Goal: Task Accomplishment & Management: Manage account settings

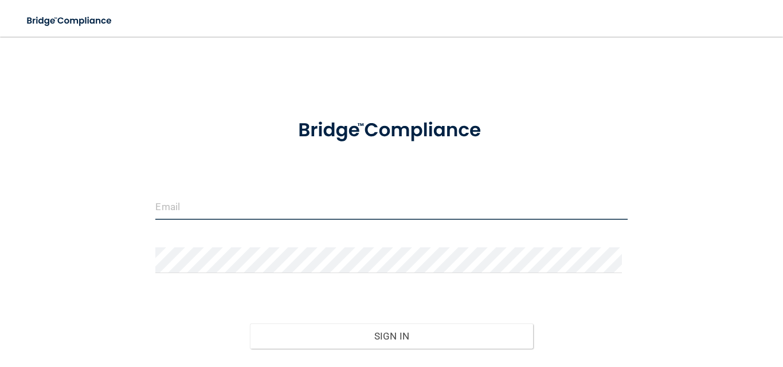
click at [233, 195] on input "email" at bounding box center [391, 207] width 472 height 26
type input "[EMAIL_ADDRESS][DOMAIN_NAME]"
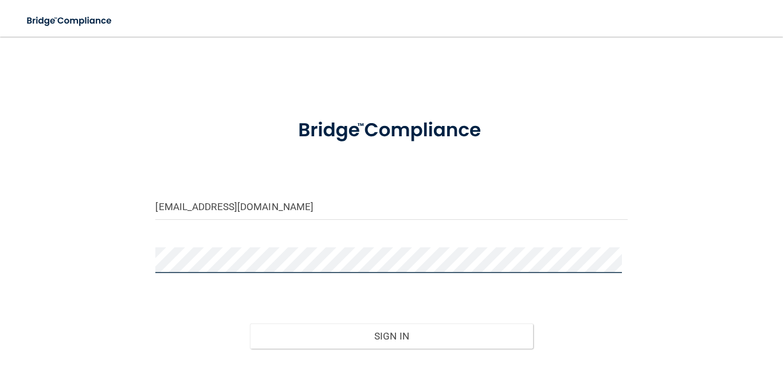
click at [250, 324] on button "Sign In" at bounding box center [391, 336] width 283 height 25
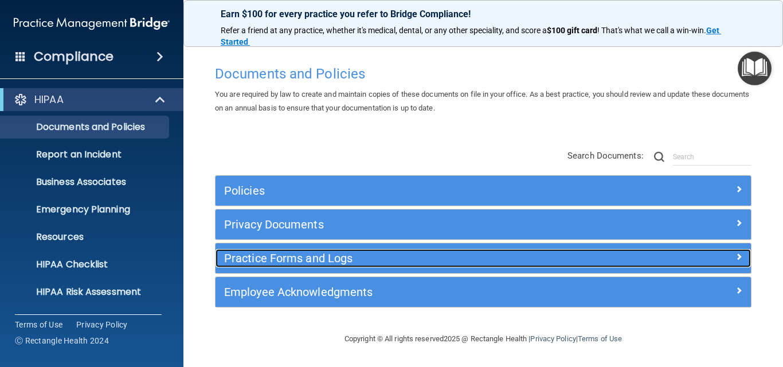
click at [311, 252] on h5 "Practice Forms and Logs" at bounding box center [416, 258] width 385 height 13
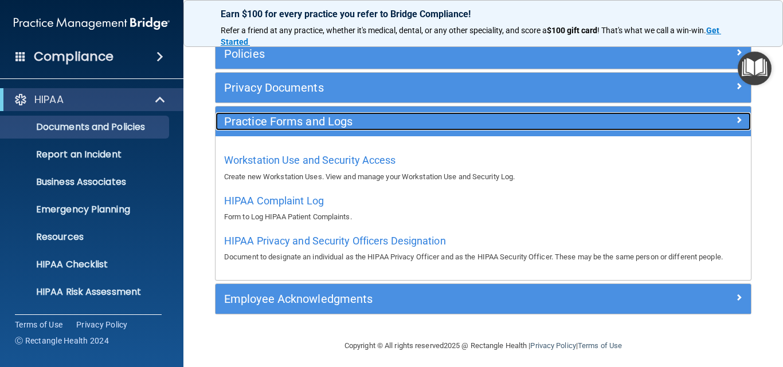
scroll to position [143, 0]
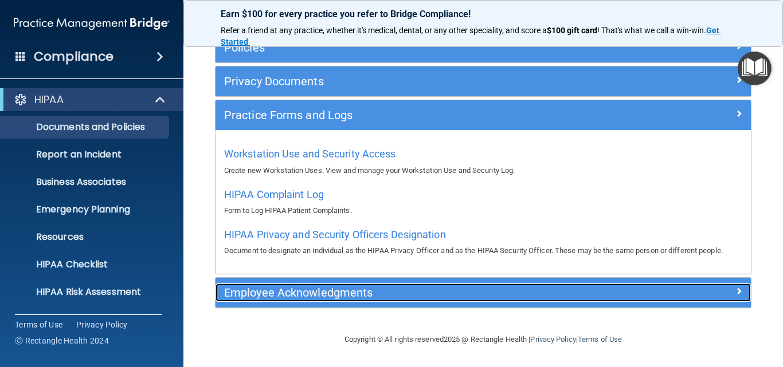
click at [331, 285] on div "Employee Acknowledgments" at bounding box center [417, 293] width 402 height 18
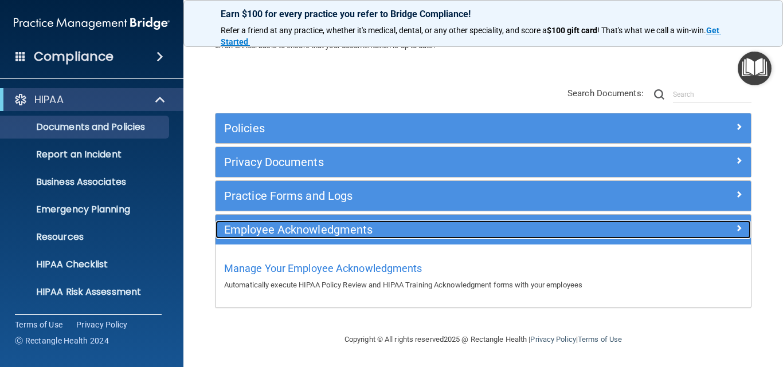
scroll to position [63, 0]
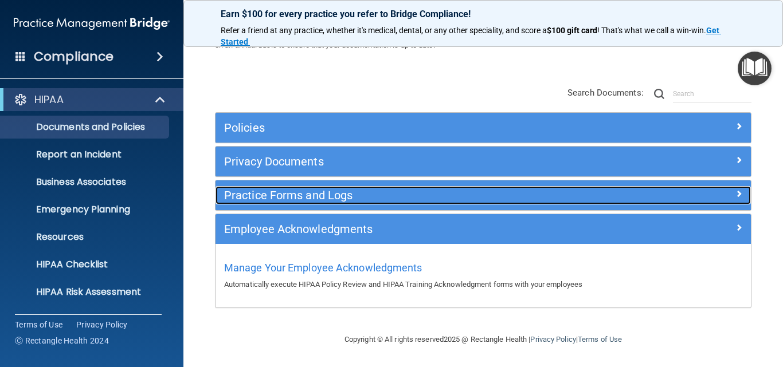
click at [278, 197] on h5 "Practice Forms and Logs" at bounding box center [416, 195] width 385 height 13
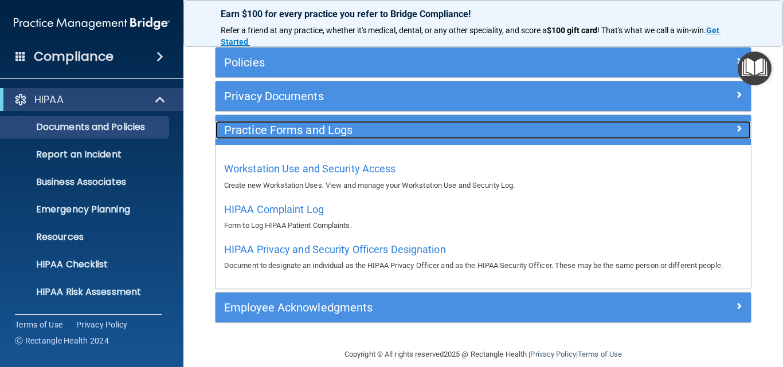
scroll to position [143, 0]
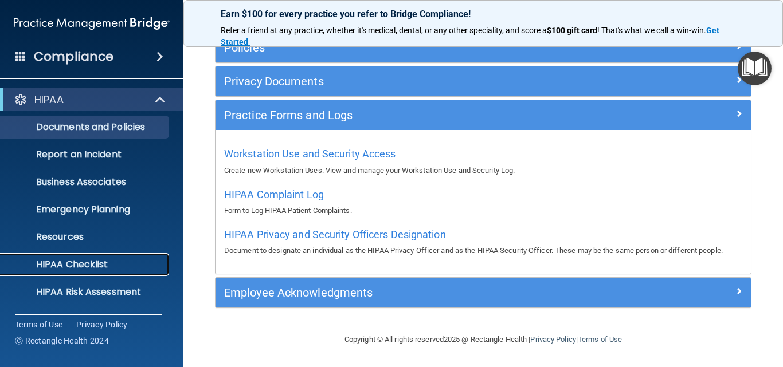
click at [76, 261] on p "HIPAA Checklist" at bounding box center [85, 264] width 156 height 11
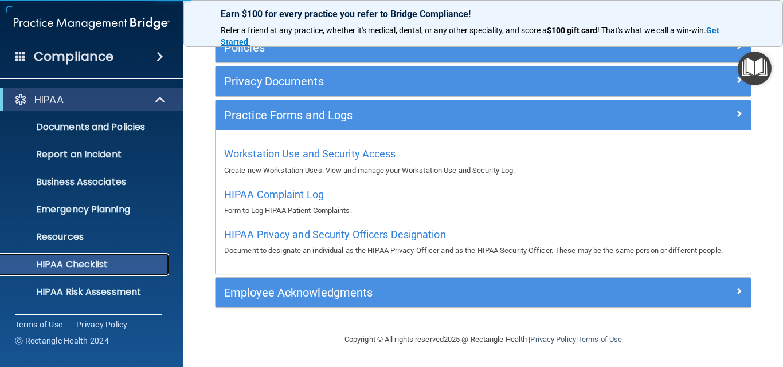
click at [76, 261] on p "HIPAA Checklist" at bounding box center [85, 264] width 156 height 11
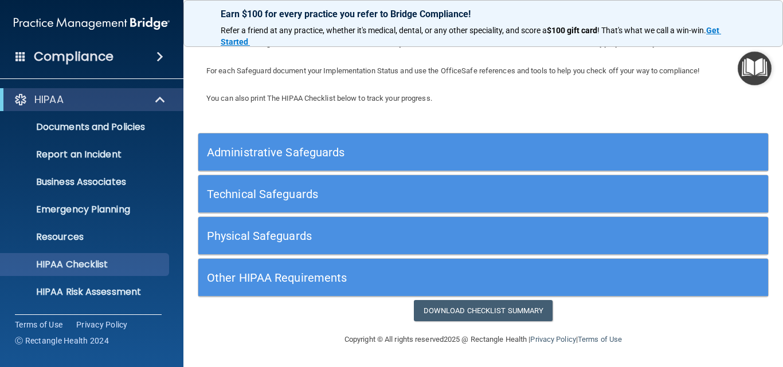
click at [306, 152] on h5 "Administrative Safeguards" at bounding box center [412, 152] width 410 height 13
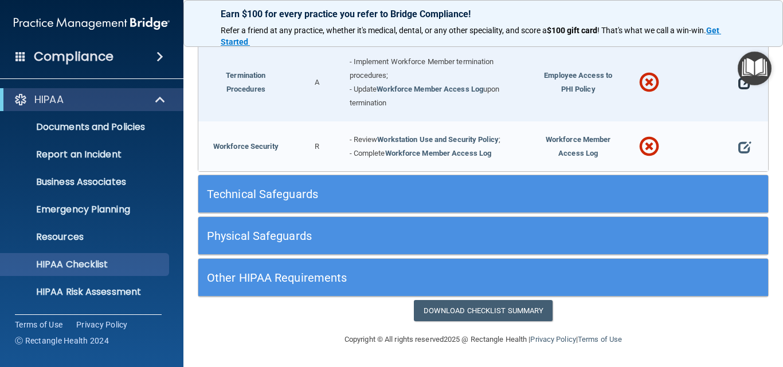
click at [738, 85] on span at bounding box center [744, 82] width 13 height 25
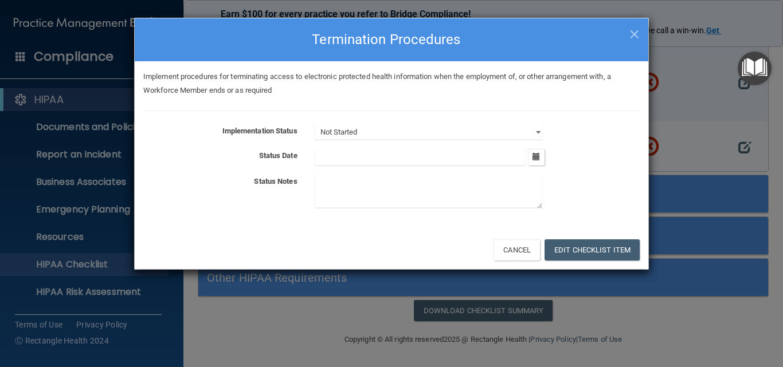
click at [91, 126] on div "× Close Termination Procedures Implement procedures for terminating access to e…" at bounding box center [391, 183] width 783 height 367
click at [538, 132] on select "Not Started In Progress Completed" at bounding box center [429, 132] width 228 height 16
select select "in_progress"
click at [315, 124] on select "Not Started In Progress Completed" at bounding box center [429, 132] width 228 height 16
click at [538, 156] on icon "button" at bounding box center [535, 156] width 7 height 7
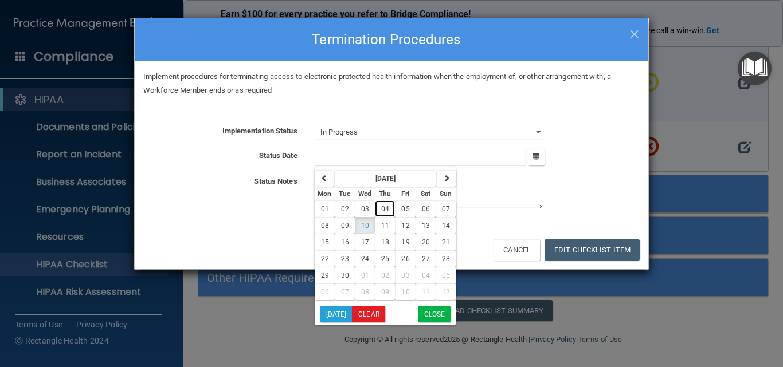
click at [386, 209] on span "04" at bounding box center [385, 209] width 8 height 8
type input "9/4/25"
click at [386, 209] on div at bounding box center [477, 194] width 342 height 38
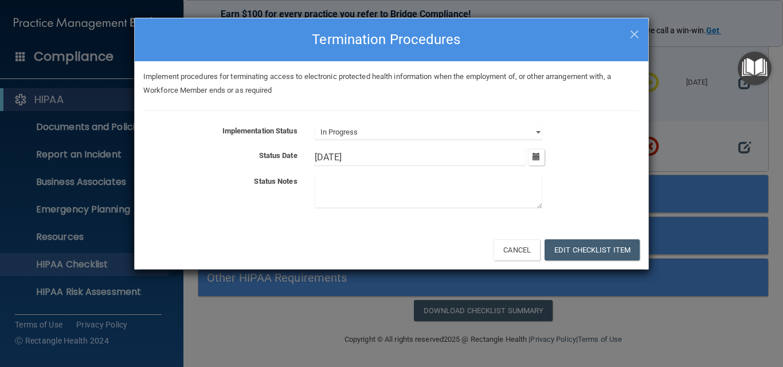
click at [348, 182] on textarea at bounding box center [429, 192] width 228 height 34
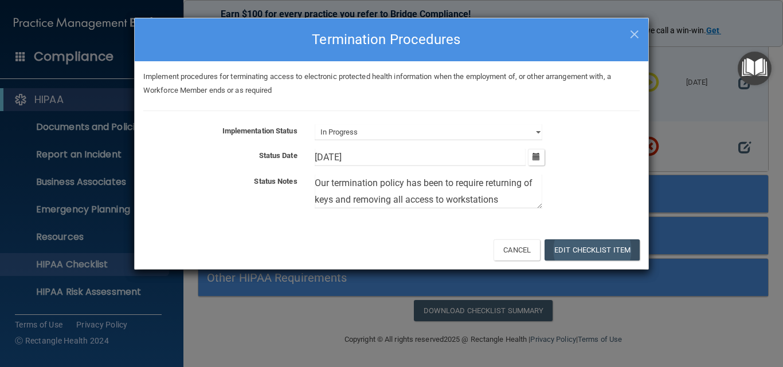
type textarea "Our termination policy has been to require returning of keys and removing all a…"
click at [591, 248] on button "Edit Checklist Item" at bounding box center [591, 250] width 95 height 21
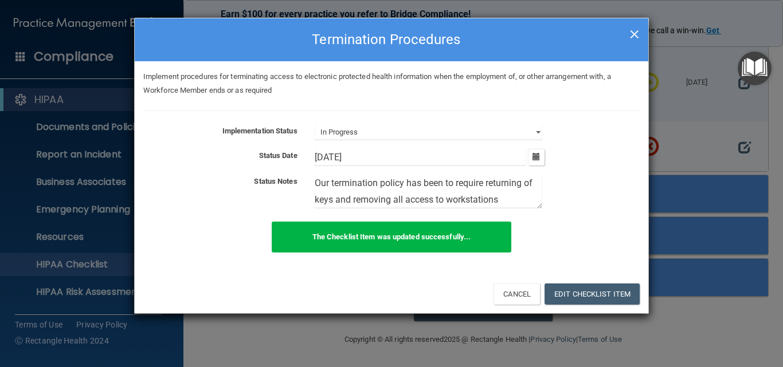
click at [631, 34] on span "×" at bounding box center [634, 32] width 10 height 23
select select "not_started"
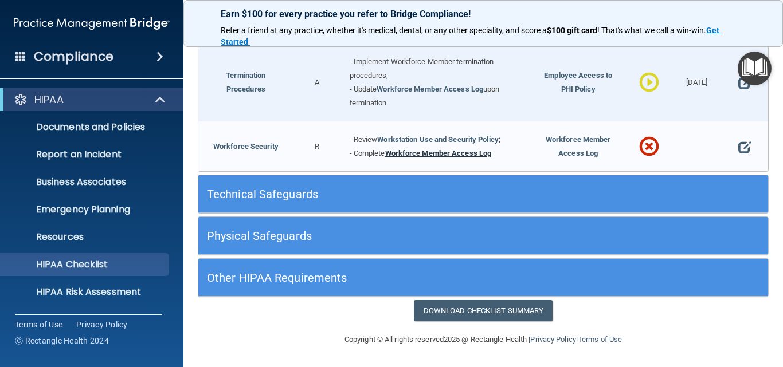
click at [419, 150] on link "Workforce Member Access Log" at bounding box center [438, 153] width 107 height 9
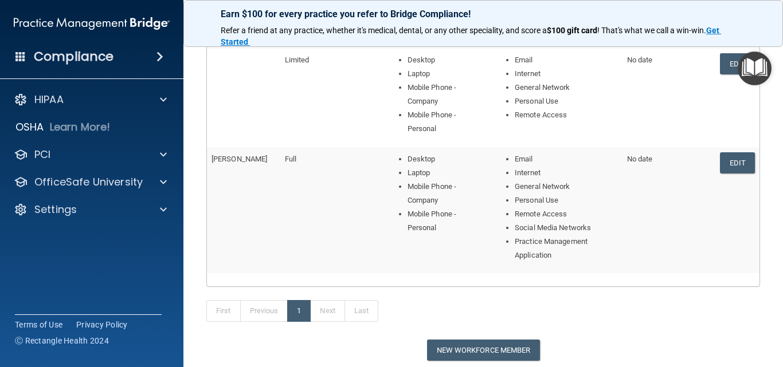
scroll to position [533, 0]
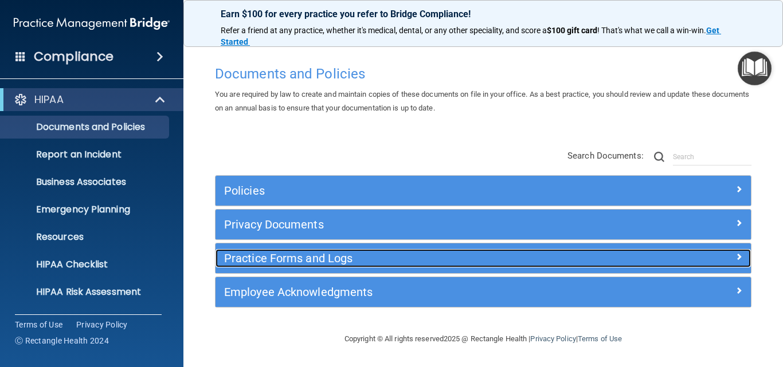
click at [319, 254] on h5 "Practice Forms and Logs" at bounding box center [416, 258] width 385 height 13
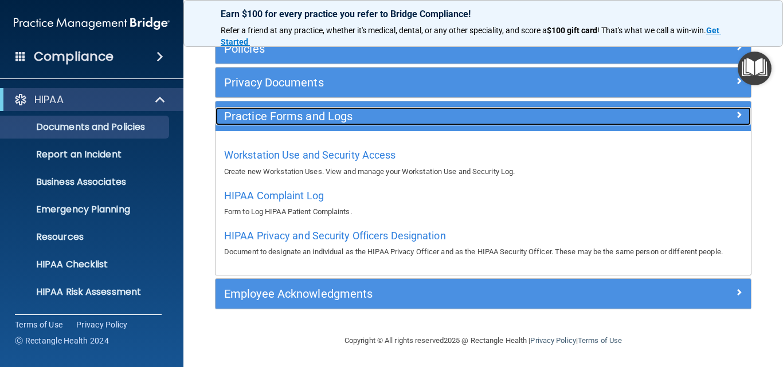
scroll to position [143, 0]
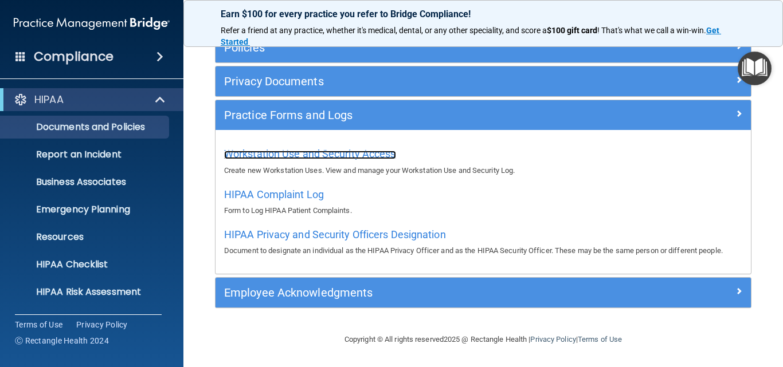
click at [289, 152] on span "Workstation Use and Security Access" at bounding box center [310, 154] width 172 height 12
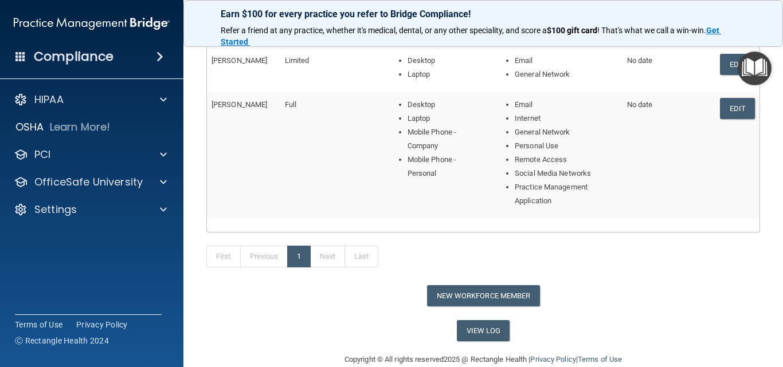
scroll to position [533, 0]
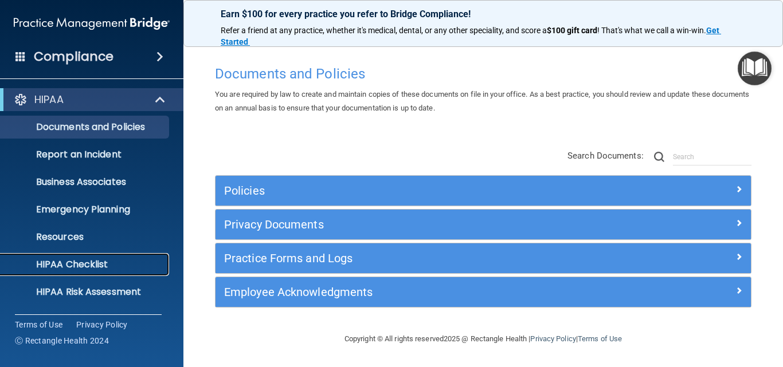
click at [71, 259] on p "HIPAA Checklist" at bounding box center [85, 264] width 156 height 11
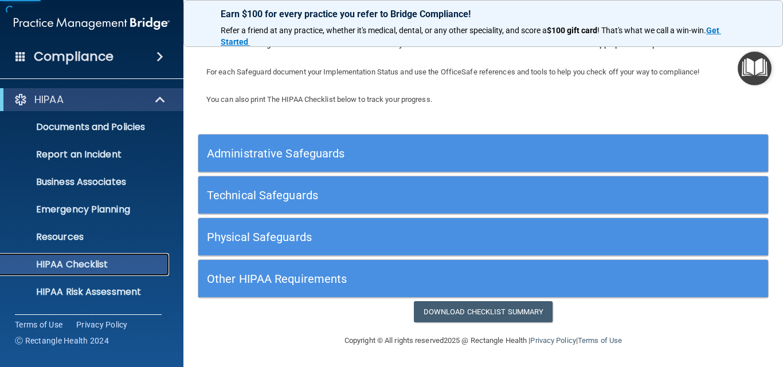
scroll to position [67, 0]
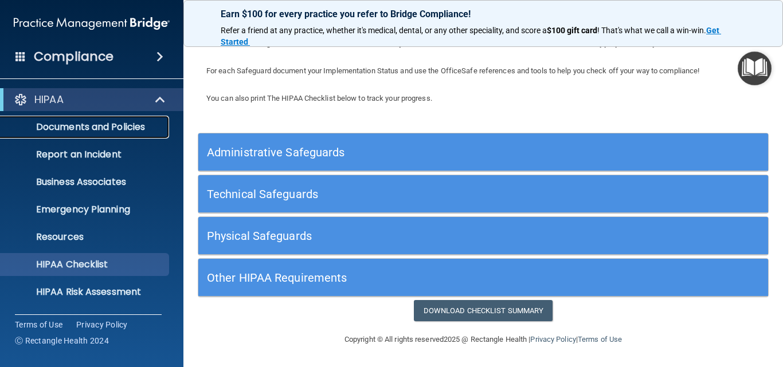
click at [99, 123] on p "Documents and Policies" at bounding box center [85, 127] width 156 height 11
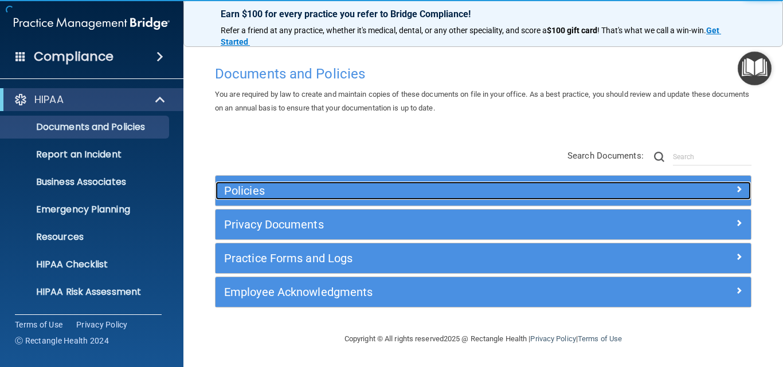
click at [253, 188] on h5 "Policies" at bounding box center [416, 191] width 385 height 13
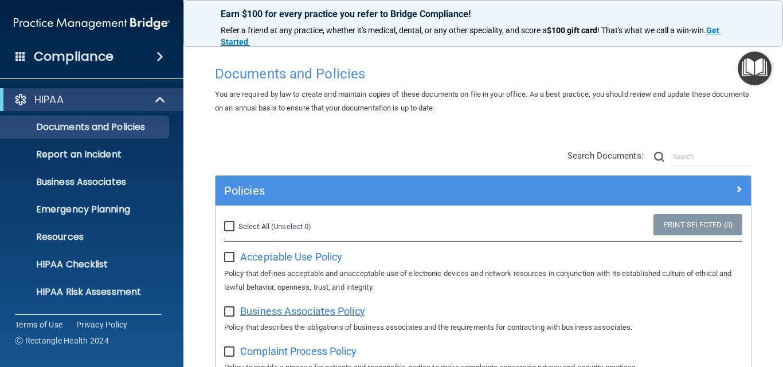
click at [271, 312] on span "Business Associates Policy" at bounding box center [302, 311] width 125 height 12
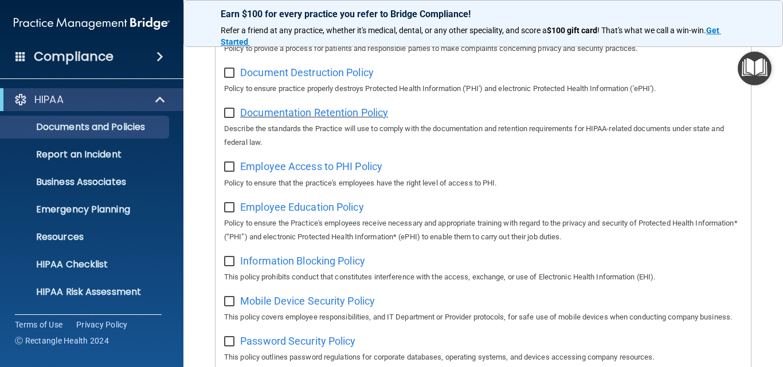
scroll to position [344, 0]
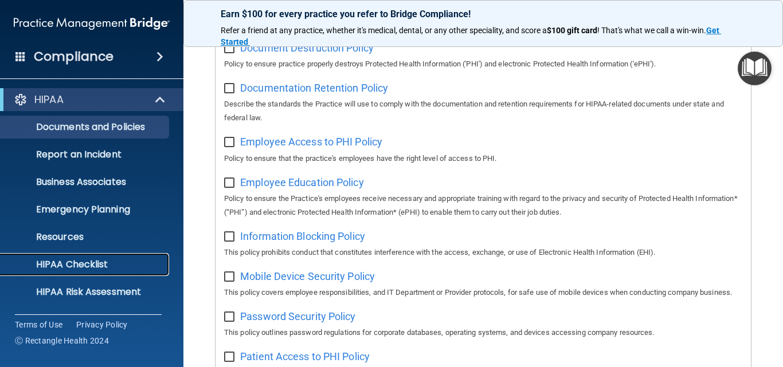
click at [101, 259] on p "HIPAA Checklist" at bounding box center [85, 264] width 156 height 11
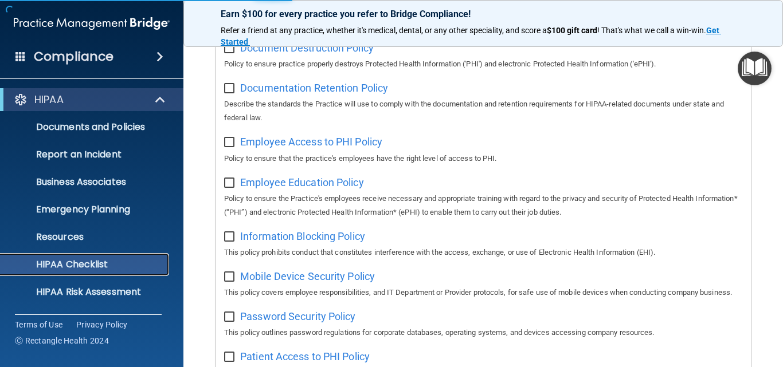
scroll to position [67, 0]
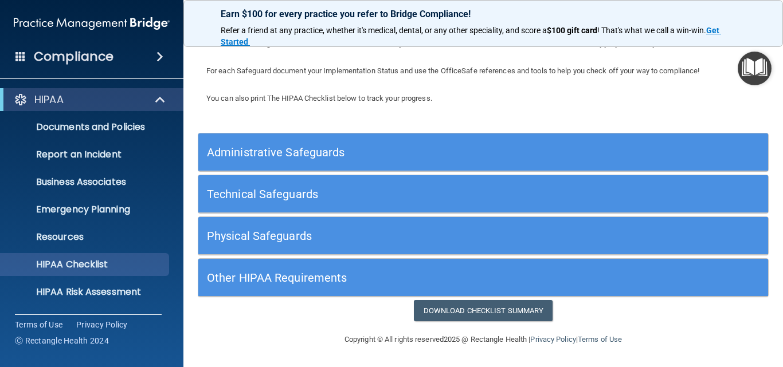
click at [289, 142] on div "Administrative Safeguards" at bounding box center [412, 152] width 428 height 26
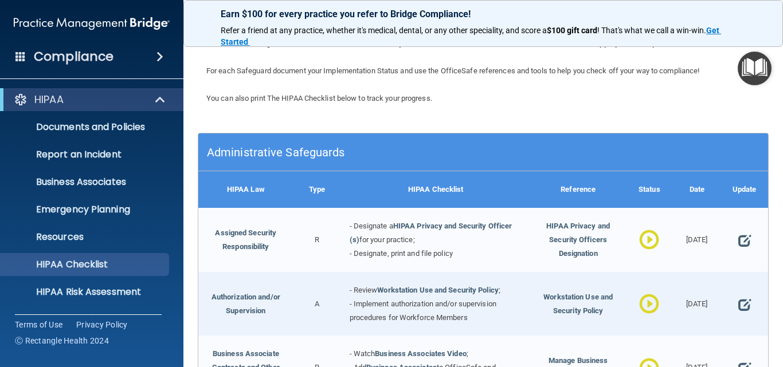
scroll to position [1182, 0]
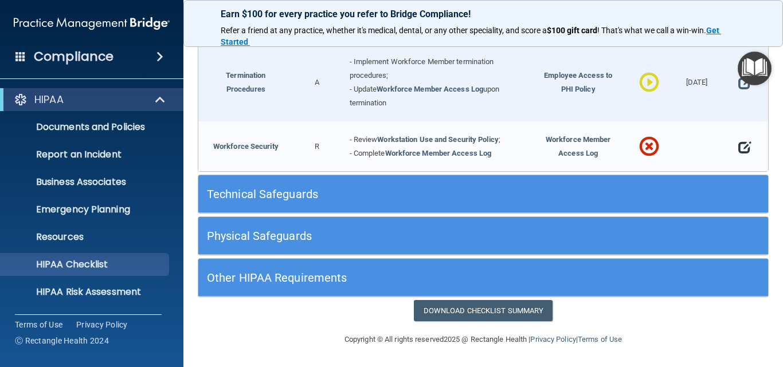
click at [738, 143] on span at bounding box center [744, 147] width 13 height 25
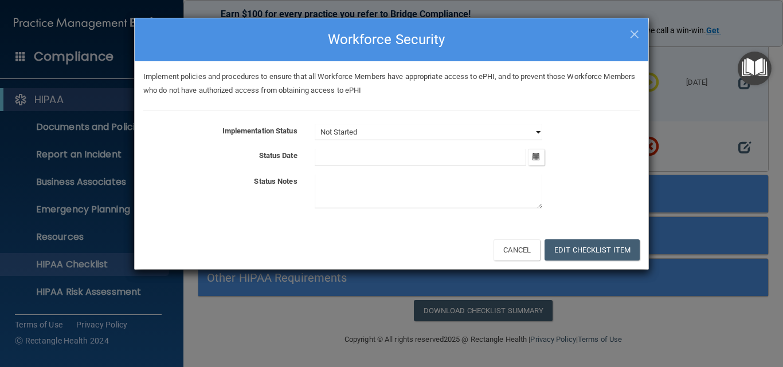
click at [392, 134] on select "Not Started In Progress Completed" at bounding box center [429, 132] width 228 height 16
select select "completed"
click at [315, 124] on select "Not Started In Progress Completed" at bounding box center [429, 132] width 228 height 16
click at [325, 153] on input "text" at bounding box center [420, 157] width 211 height 17
click at [537, 154] on icon "button" at bounding box center [535, 156] width 7 height 7
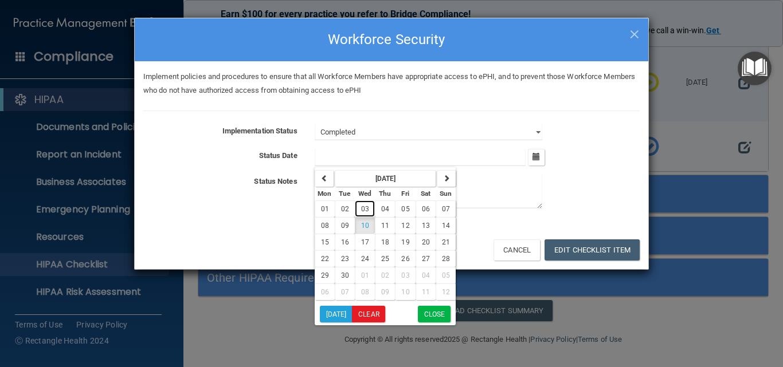
click at [364, 204] on button "03" at bounding box center [365, 209] width 20 height 17
type input "9/3/25"
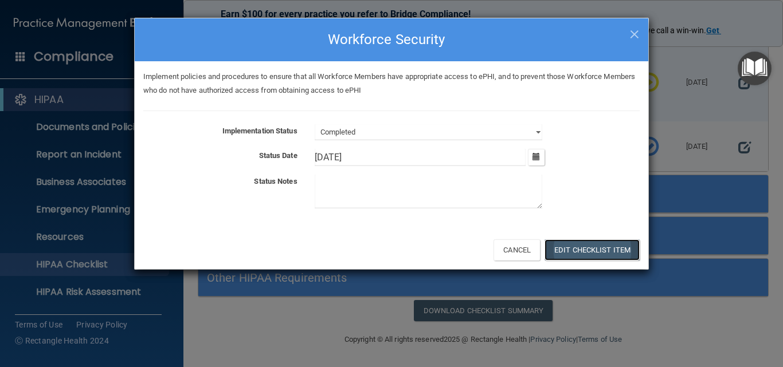
click at [588, 246] on button "Edit Checklist Item" at bounding box center [591, 250] width 95 height 21
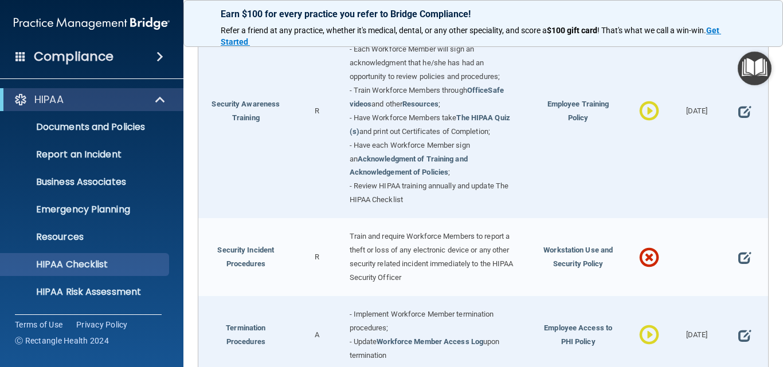
scroll to position [896, 0]
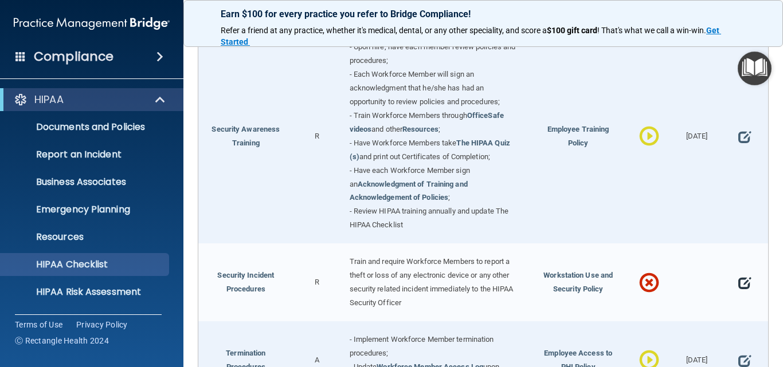
click at [738, 290] on span at bounding box center [744, 283] width 13 height 25
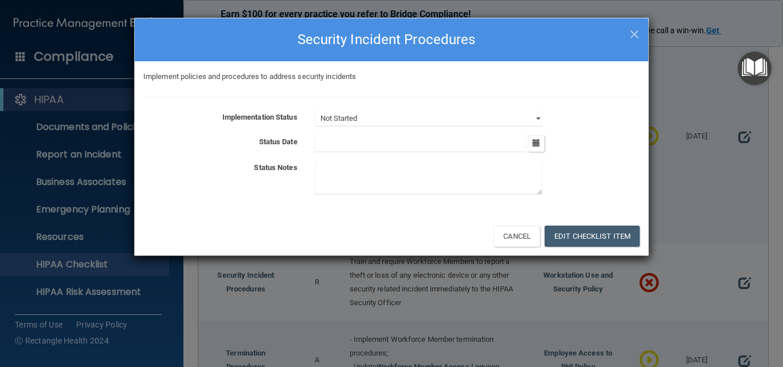
click at [542, 116] on div "Not Started In Progress Completed" at bounding box center [477, 119] width 342 height 16
click at [532, 117] on select "Not Started In Progress Completed" at bounding box center [429, 119] width 228 height 16
select select "in_progress"
click at [315, 111] on select "Not Started In Progress Completed" at bounding box center [429, 119] width 228 height 16
click at [361, 139] on input "text" at bounding box center [420, 143] width 211 height 17
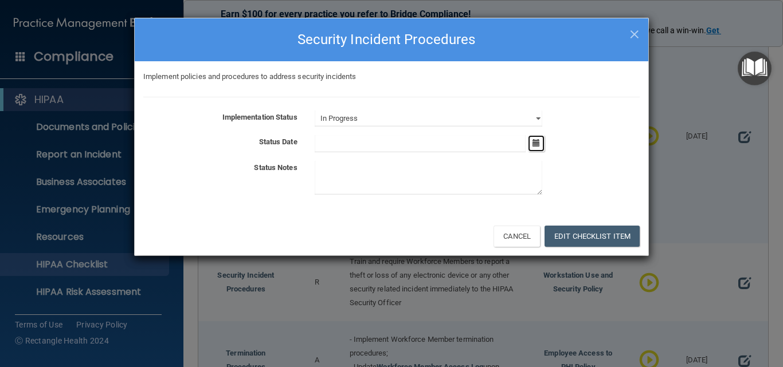
click at [528, 142] on button "button" at bounding box center [536, 143] width 17 height 17
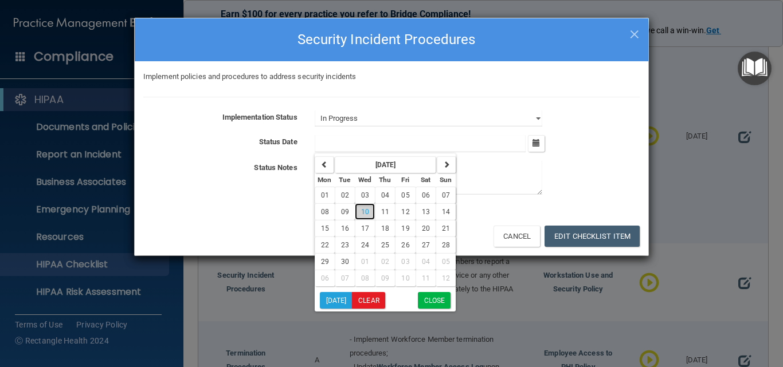
click at [362, 211] on span "10" at bounding box center [365, 212] width 8 height 8
type input "[DATE]"
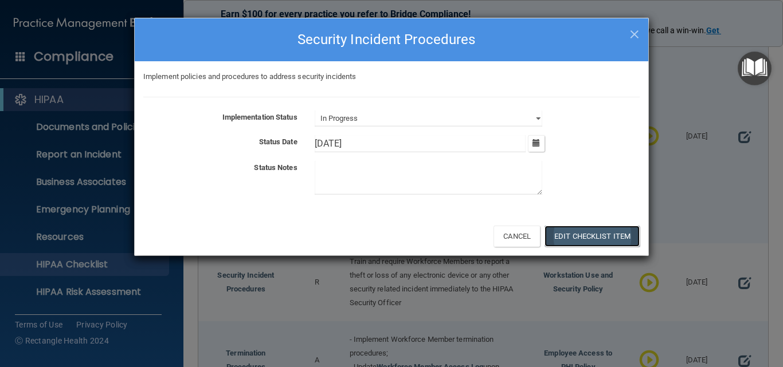
click at [568, 234] on button "Edit Checklist Item" at bounding box center [591, 236] width 95 height 21
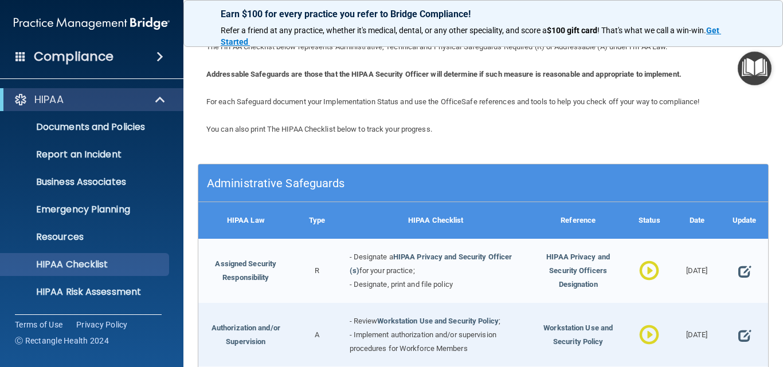
scroll to position [0, 0]
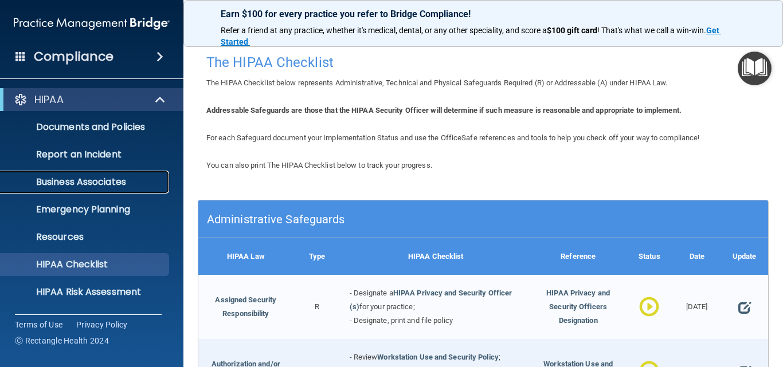
click at [25, 186] on p "Business Associates" at bounding box center [85, 182] width 156 height 11
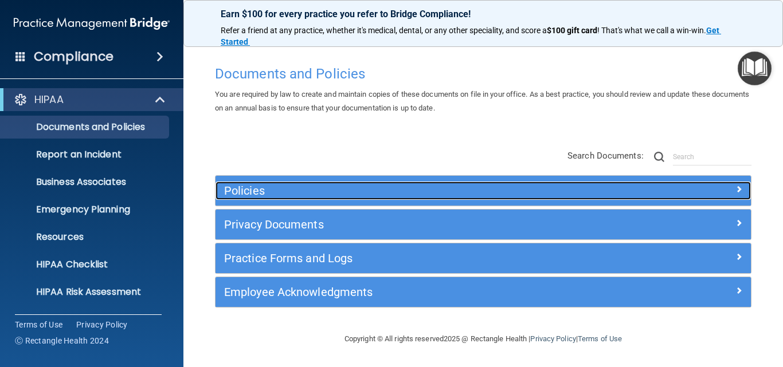
click at [296, 190] on h5 "Policies" at bounding box center [416, 191] width 385 height 13
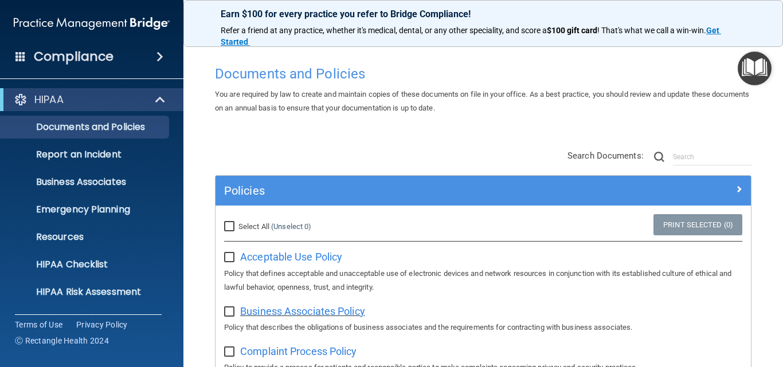
click at [278, 314] on span "Business Associates Policy" at bounding box center [302, 311] width 125 height 12
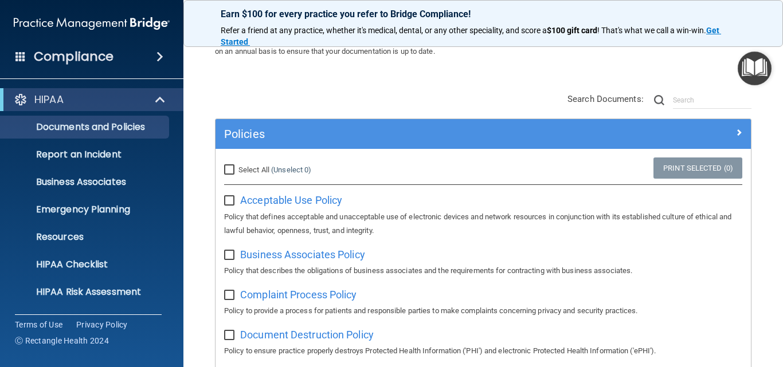
scroll to position [115, 0]
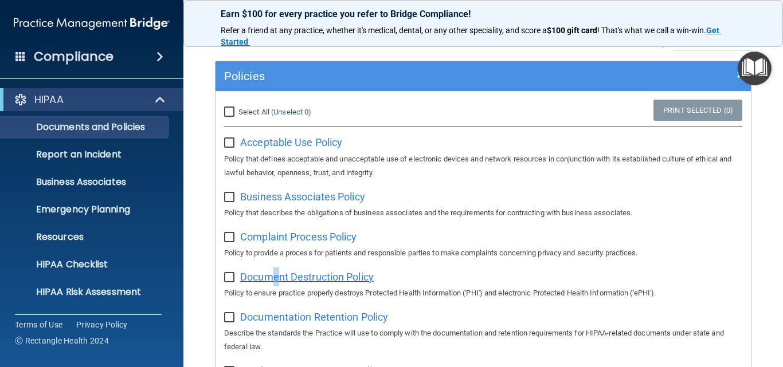
click at [276, 273] on span "Document Destruction Policy" at bounding box center [307, 277] width 134 height 12
click at [113, 151] on p "Report an Incident" at bounding box center [85, 154] width 156 height 11
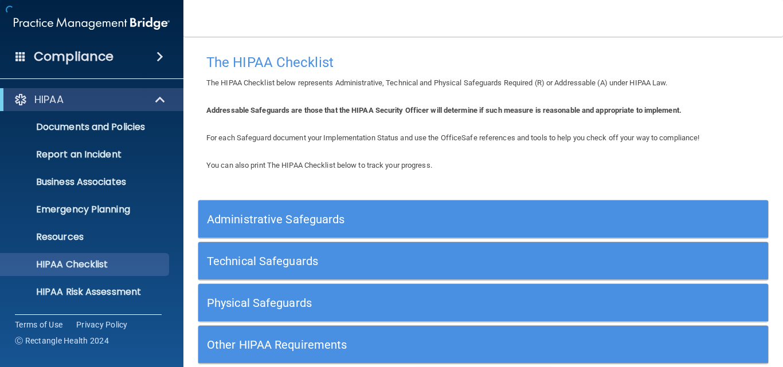
click at [314, 217] on h5 "Administrative Safeguards" at bounding box center [412, 219] width 410 height 13
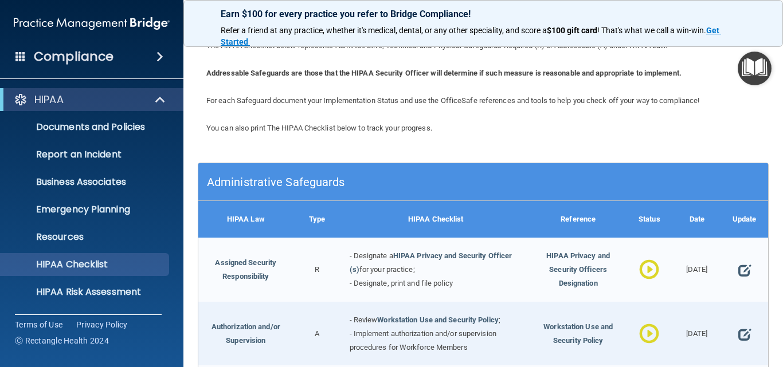
scroll to position [57, 0]
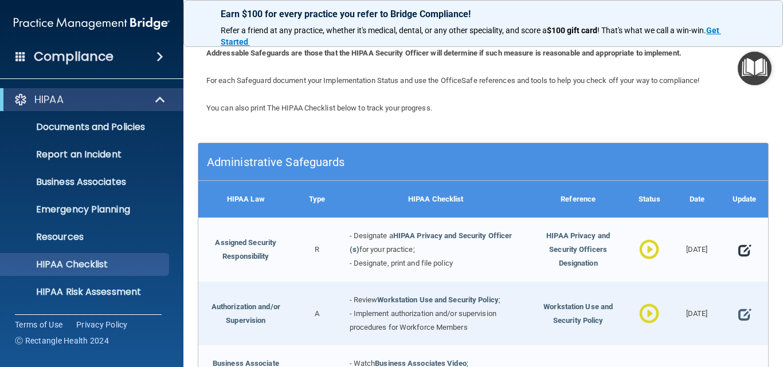
click at [738, 246] on span at bounding box center [744, 250] width 13 height 25
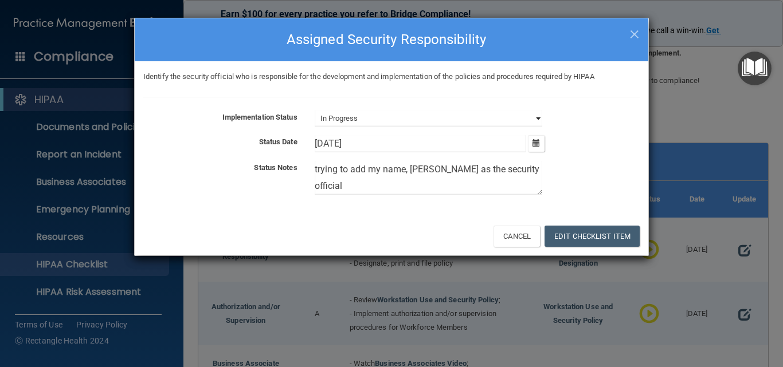
click at [539, 118] on select "Not Started In Progress Completed" at bounding box center [429, 119] width 228 height 16
select select "completed"
click at [315, 111] on select "Not Started In Progress Completed" at bounding box center [429, 119] width 228 height 16
click at [574, 238] on button "Edit Checklist Item" at bounding box center [591, 236] width 95 height 21
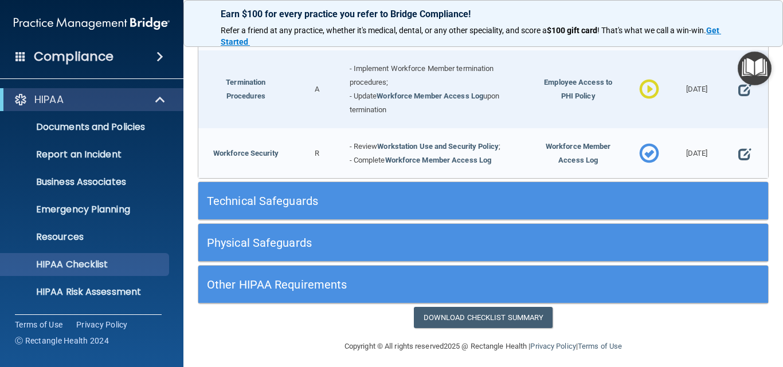
scroll to position [1182, 0]
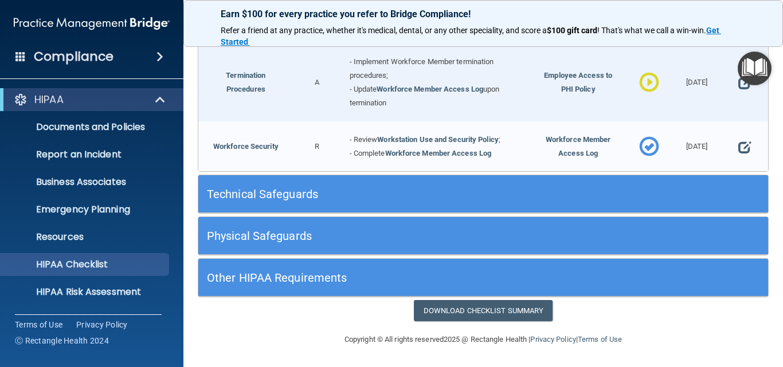
click at [283, 194] on h5 "Technical Safeguards" at bounding box center [412, 194] width 410 height 13
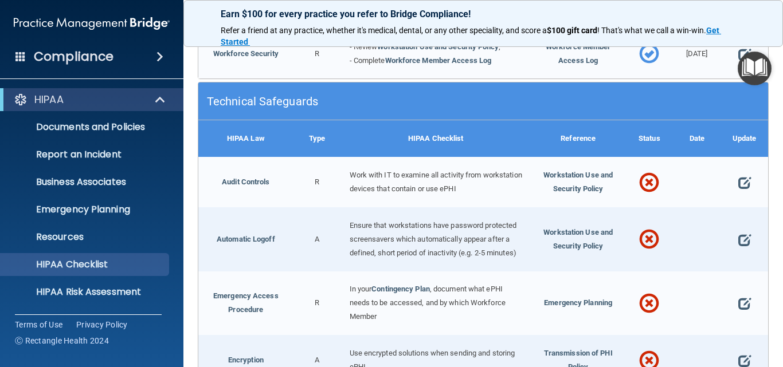
scroll to position [1354, 0]
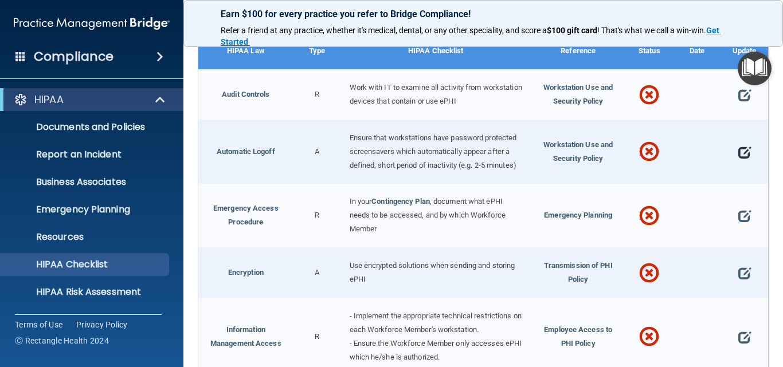
click at [738, 164] on span at bounding box center [744, 152] width 13 height 25
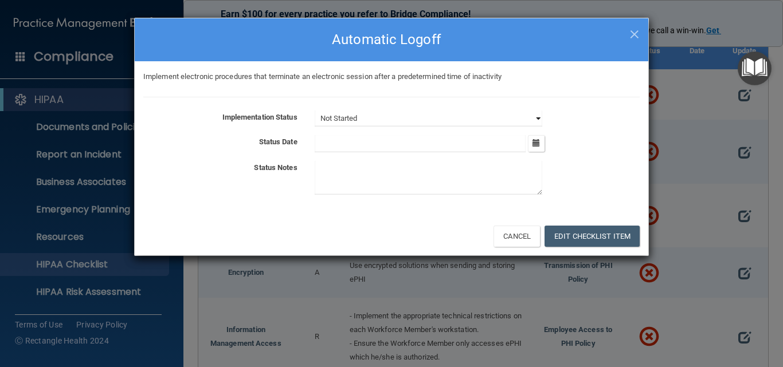
drag, startPoint x: 461, startPoint y: 115, endPoint x: 496, endPoint y: 126, distance: 36.1
click at [461, 115] on select "Not Started In Progress Completed" at bounding box center [429, 119] width 228 height 16
select select "completed"
click at [315, 111] on select "Not Started In Progress Completed" at bounding box center [429, 119] width 228 height 16
click at [336, 134] on div "Implementation Status Not Started In Progress Completed Status Date September 2…" at bounding box center [391, 155] width 496 height 89
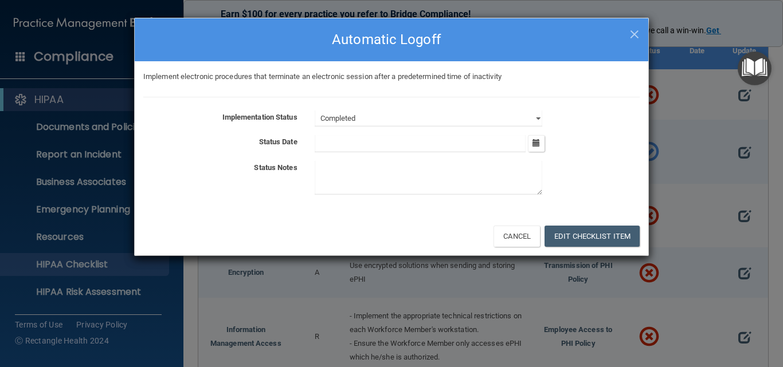
click at [333, 142] on input "text" at bounding box center [420, 143] width 211 height 17
click at [535, 139] on icon "button" at bounding box center [535, 142] width 7 height 7
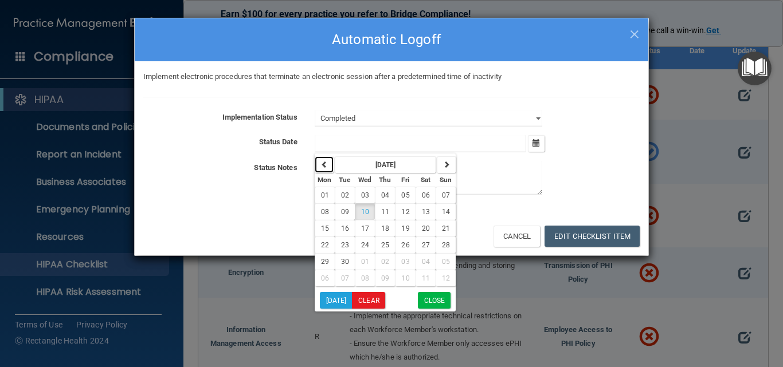
click at [318, 162] on button "button" at bounding box center [324, 164] width 19 height 17
click at [379, 243] on button "21" at bounding box center [385, 245] width 20 height 17
type input "8/21/25"
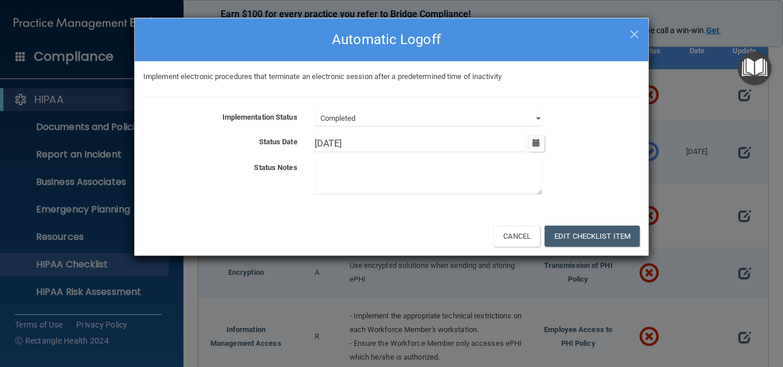
click at [353, 179] on textarea at bounding box center [429, 178] width 228 height 34
click at [583, 240] on button "Edit Checklist Item" at bounding box center [591, 236] width 95 height 21
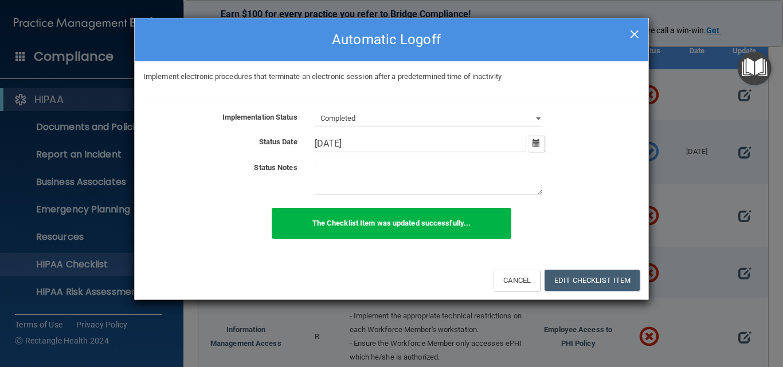
click at [637, 36] on span "×" at bounding box center [634, 32] width 10 height 23
select select "not_started"
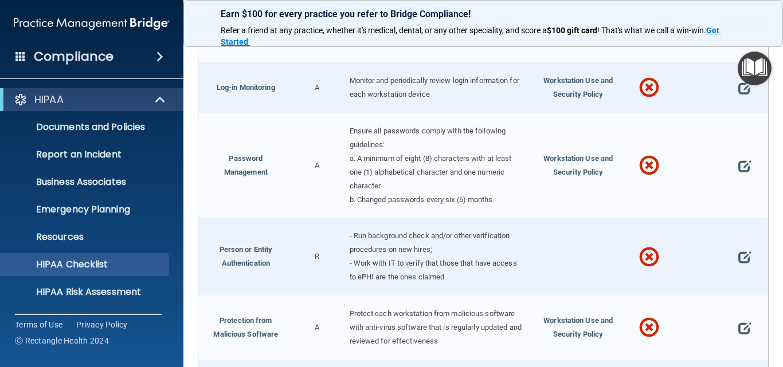
scroll to position [1813, 0]
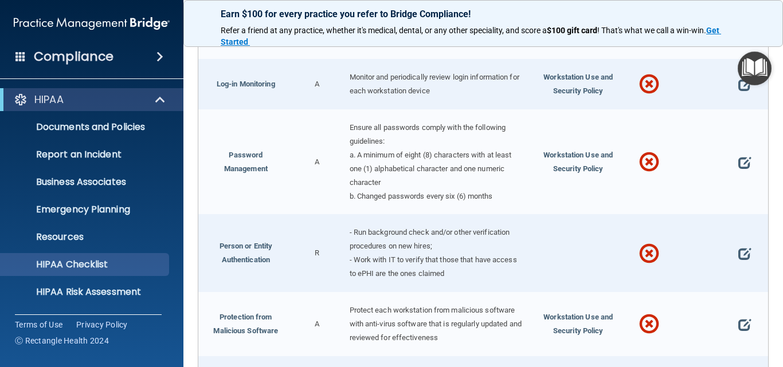
click at [725, 277] on div at bounding box center [744, 253] width 48 height 78
click at [738, 267] on span at bounding box center [744, 254] width 13 height 25
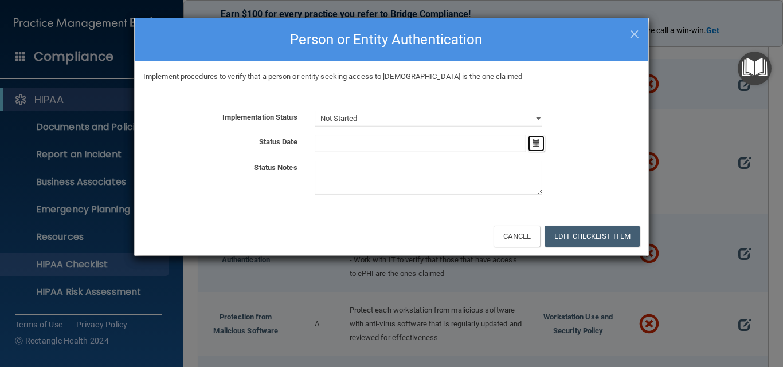
click at [536, 143] on icon "button" at bounding box center [535, 142] width 7 height 7
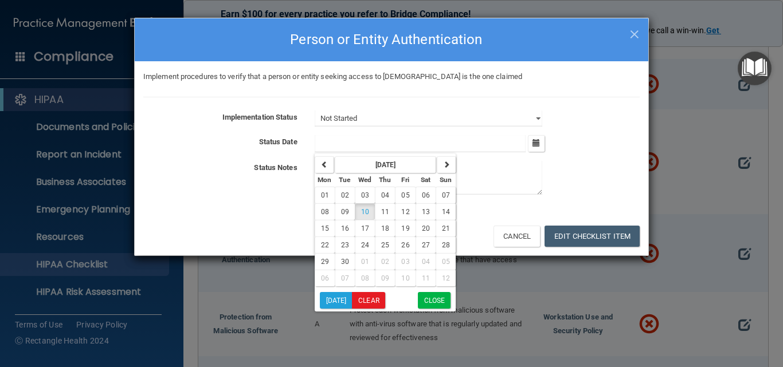
click at [324, 136] on input "text" at bounding box center [420, 143] width 211 height 17
type input "08162016"
drag, startPoint x: 362, startPoint y: 147, endPoint x: 273, endPoint y: 136, distance: 89.5
click at [273, 136] on div "Status Date 08162016 January 81620 Mon Tue Wed Thu Fri Sat Sun 30 31 01 02 03 0…" at bounding box center [392, 143] width 514 height 17
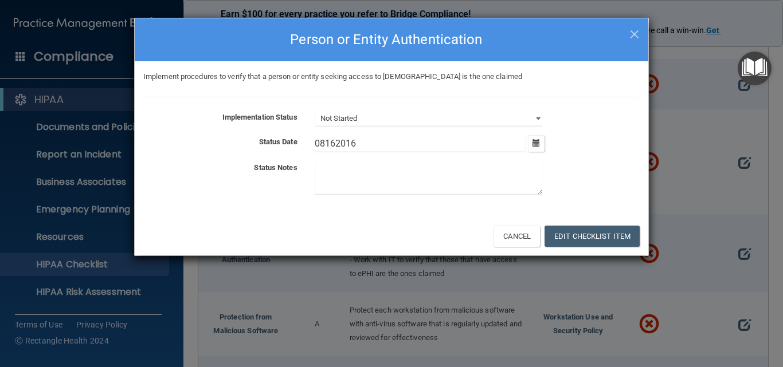
click at [417, 143] on input "08162016" at bounding box center [420, 143] width 211 height 17
drag, startPoint x: 398, startPoint y: 147, endPoint x: 204, endPoint y: 148, distance: 194.3
click at [204, 148] on div "Status Date 08162016 January 81620 Mon Tue Wed Thu Fri Sat Sun 30 31 01 02 03 0…" at bounding box center [392, 143] width 514 height 17
click at [359, 122] on select "Not Started In Progress Completed" at bounding box center [429, 119] width 228 height 16
select select "completed"
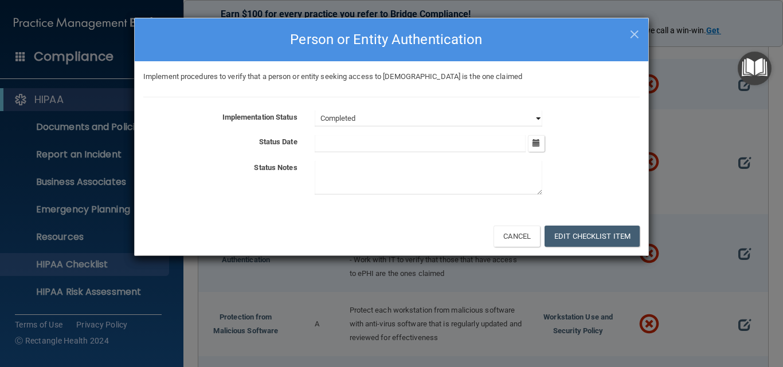
click at [315, 111] on select "Not Started In Progress Completed" at bounding box center [429, 119] width 228 height 16
click at [344, 139] on input "text" at bounding box center [420, 143] width 211 height 17
click at [326, 171] on textarea at bounding box center [429, 178] width 228 height 34
click at [539, 142] on icon "button" at bounding box center [535, 142] width 7 height 7
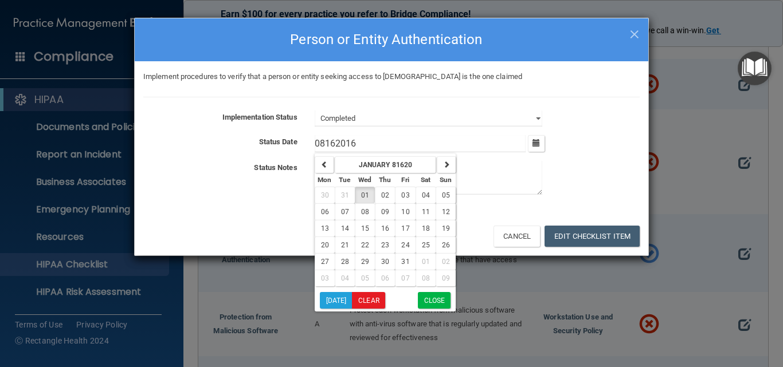
drag, startPoint x: 368, startPoint y: 140, endPoint x: 271, endPoint y: 139, distance: 97.4
click at [271, 139] on div "Status Date 08162016 January 81620 Mon Tue Wed Thu Fri Sat Sun 30 31 01 02 03 0…" at bounding box center [392, 143] width 514 height 17
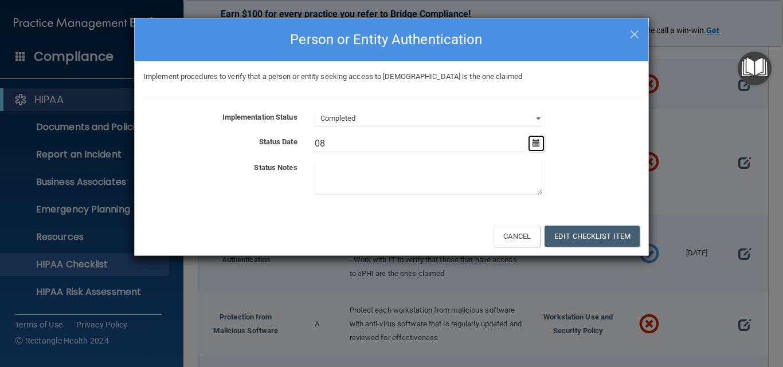
click at [537, 142] on icon "button" at bounding box center [535, 142] width 7 height 7
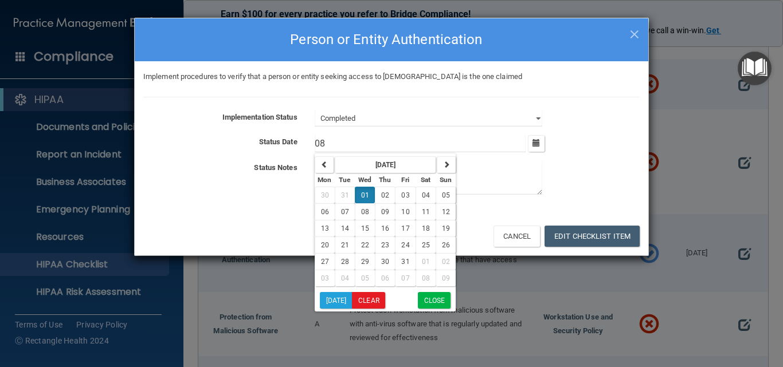
click at [323, 144] on input "08" at bounding box center [420, 143] width 211 height 17
click at [440, 289] on li "Today Clear Close" at bounding box center [385, 290] width 141 height 7
click at [434, 294] on button "Close" at bounding box center [434, 300] width 33 height 17
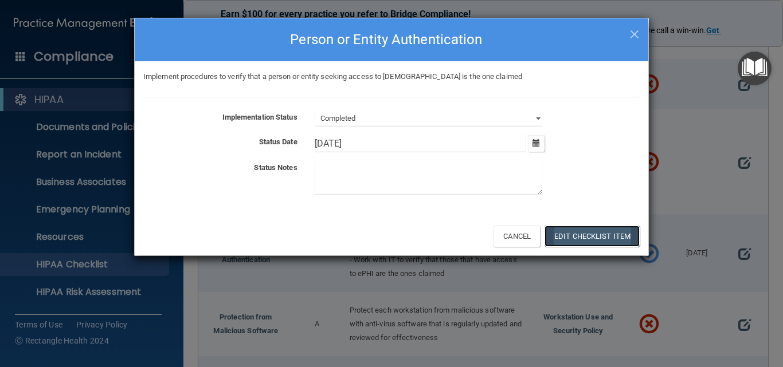
click at [577, 234] on button "Edit Checklist Item" at bounding box center [591, 236] width 95 height 21
type input "[DATE]"
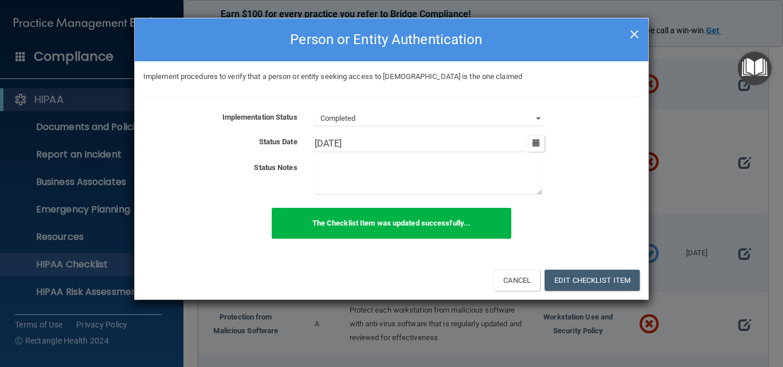
click at [637, 28] on span "×" at bounding box center [634, 32] width 10 height 23
select select "not_started"
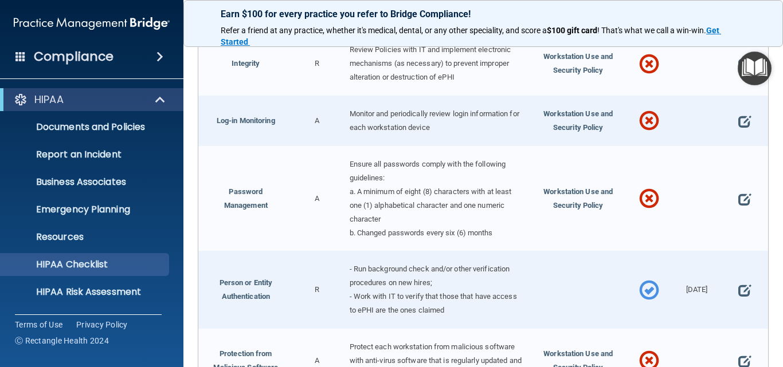
scroll to position [1756, 0]
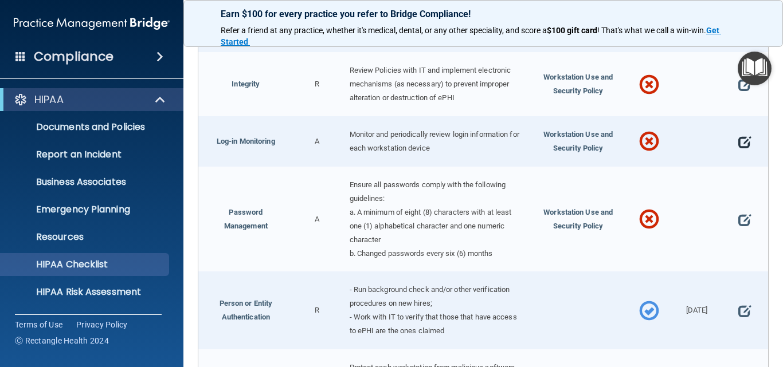
click at [738, 154] on span at bounding box center [744, 142] width 13 height 25
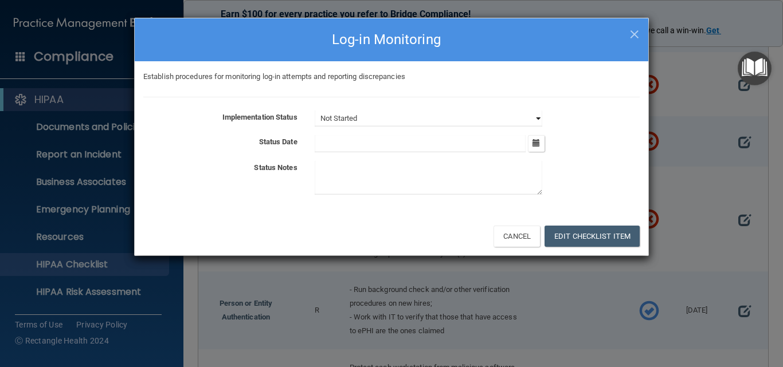
click at [372, 112] on select "Not Started In Progress Completed" at bounding box center [429, 119] width 228 height 16
select select "in_progress"
click at [315, 111] on select "Not Started In Progress Completed" at bounding box center [429, 119] width 228 height 16
click at [348, 140] on input "text" at bounding box center [420, 143] width 211 height 17
click at [536, 143] on icon "button" at bounding box center [535, 142] width 7 height 7
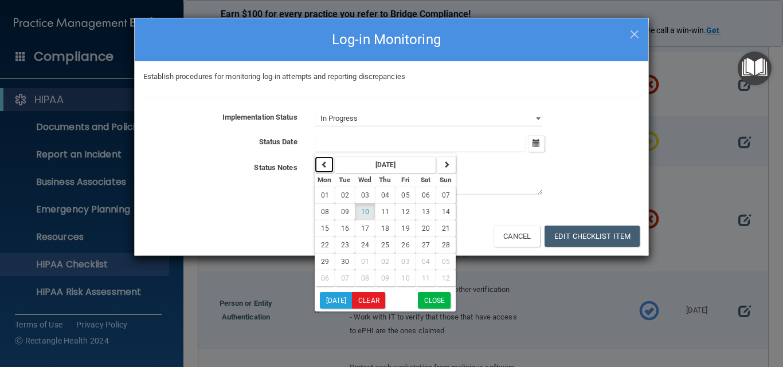
click at [324, 166] on icon "button" at bounding box center [324, 164] width 7 height 7
click at [383, 245] on span "21" at bounding box center [385, 245] width 8 height 8
type input "[DATE]"
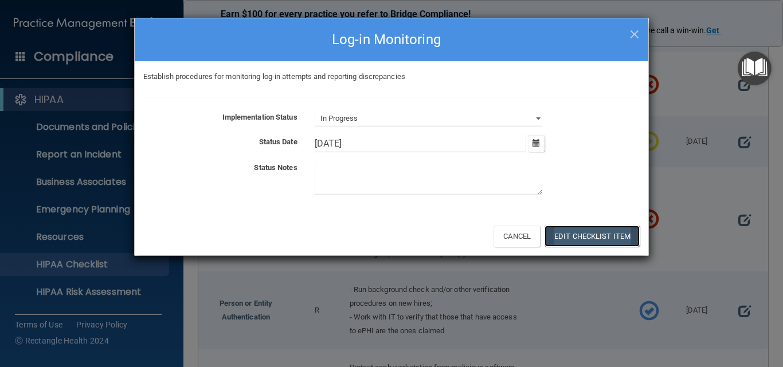
click at [591, 234] on button "Edit Checklist Item" at bounding box center [591, 236] width 95 height 21
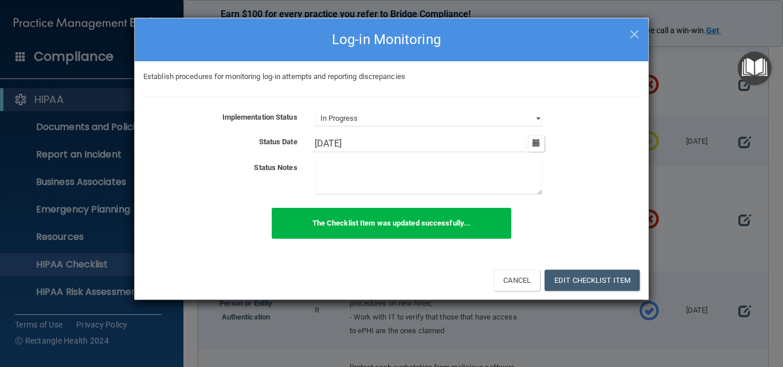
click at [628, 33] on h4 "Log-in Monitoring" at bounding box center [391, 39] width 496 height 25
click at [637, 33] on span "×" at bounding box center [634, 32] width 10 height 23
select select "not_started"
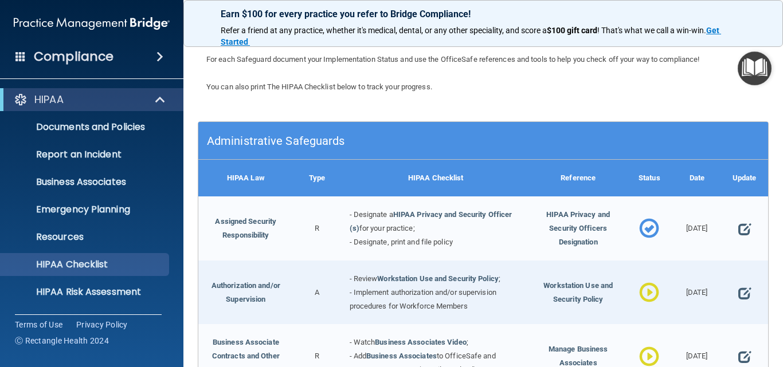
scroll to position [115, 0]
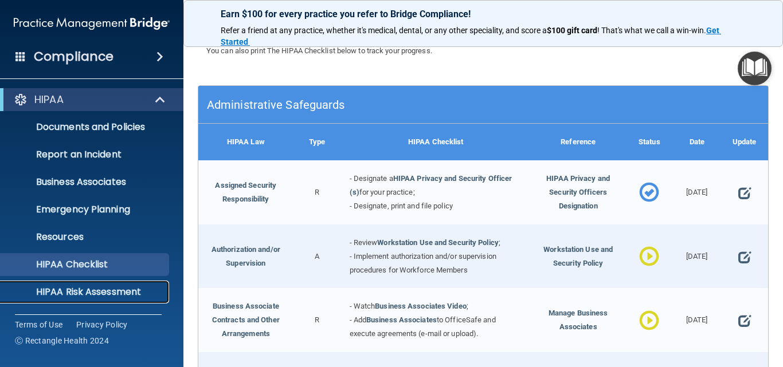
click at [108, 288] on p "HIPAA Risk Assessment" at bounding box center [85, 292] width 156 height 11
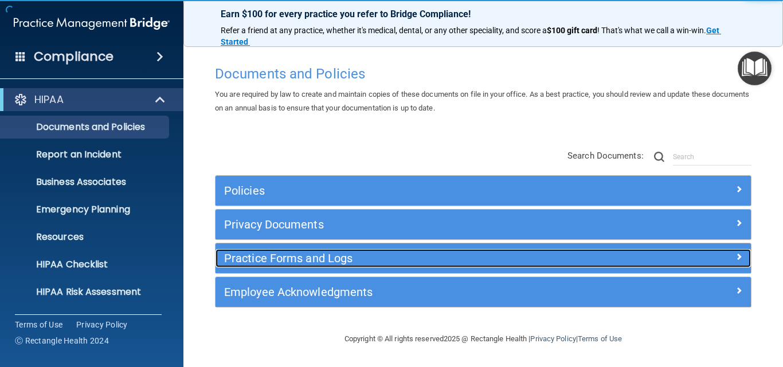
click at [308, 254] on h5 "Practice Forms and Logs" at bounding box center [416, 258] width 385 height 13
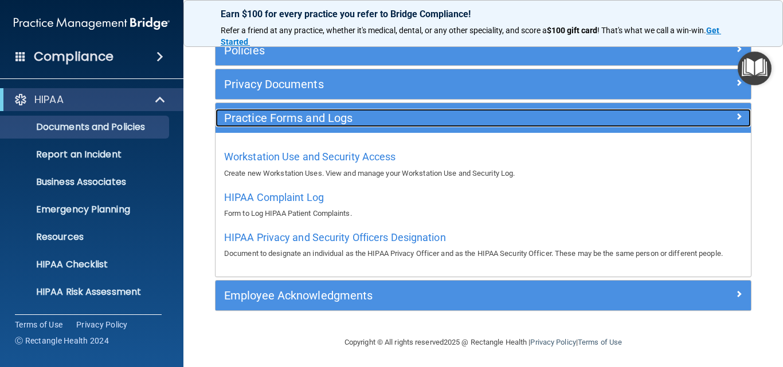
scroll to position [143, 0]
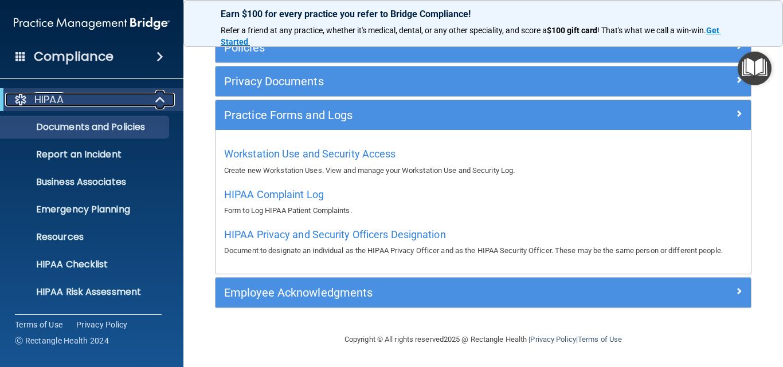
click at [159, 101] on span at bounding box center [161, 100] width 10 height 14
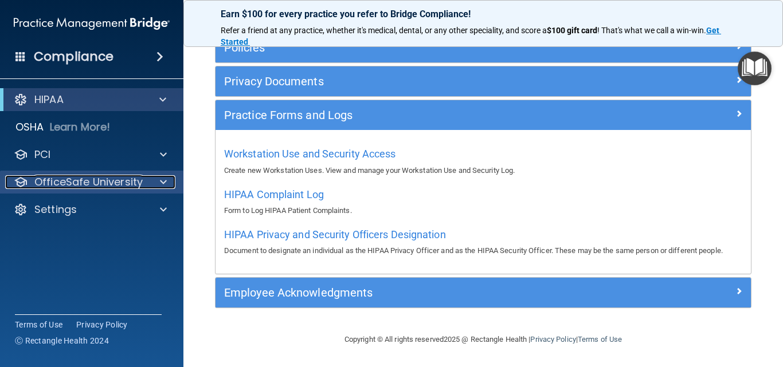
click at [91, 180] on p "OfficeSafe University" at bounding box center [88, 182] width 108 height 14
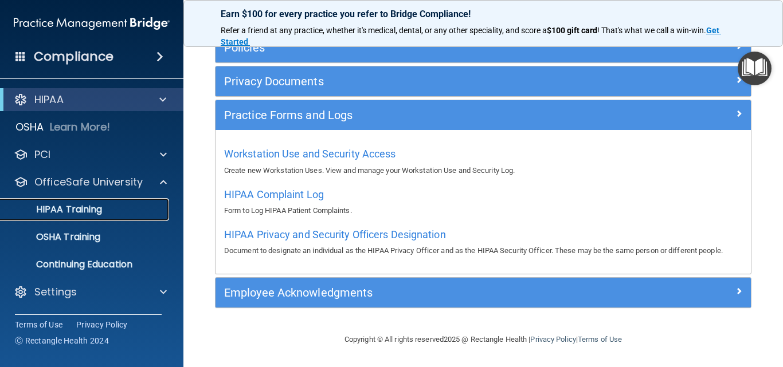
click at [51, 211] on p "HIPAA Training" at bounding box center [54, 209] width 95 height 11
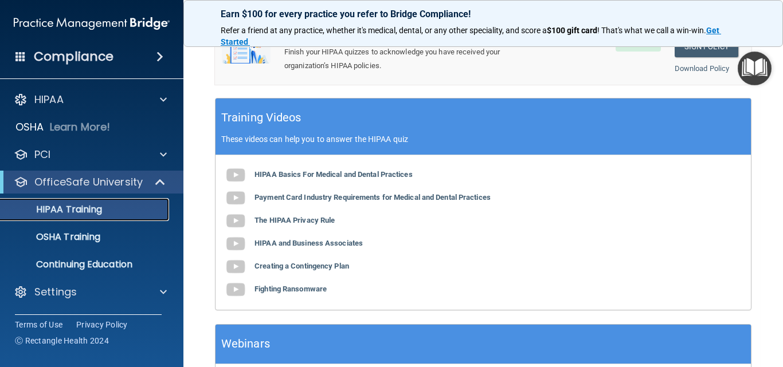
scroll to position [317, 0]
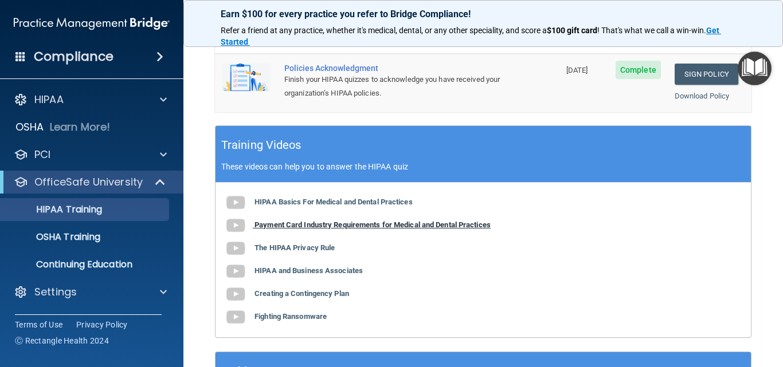
click at [285, 228] on b "Payment Card Industry Requirements for Medical and Dental Practices" at bounding box center [372, 225] width 236 height 9
click at [284, 293] on b "Creating a Contingency Plan" at bounding box center [301, 293] width 95 height 9
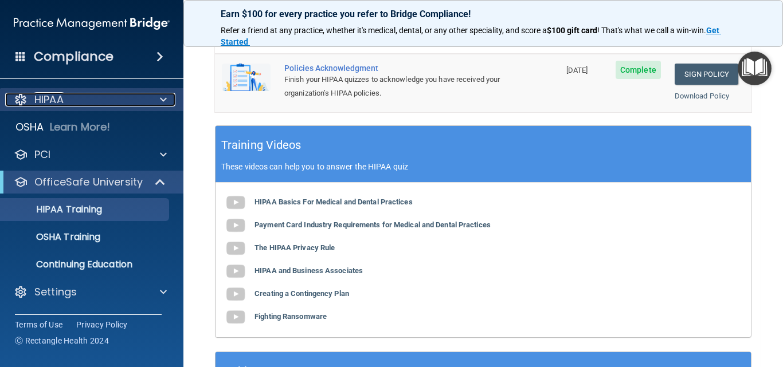
click at [72, 100] on div "HIPAA" at bounding box center [76, 100] width 142 height 14
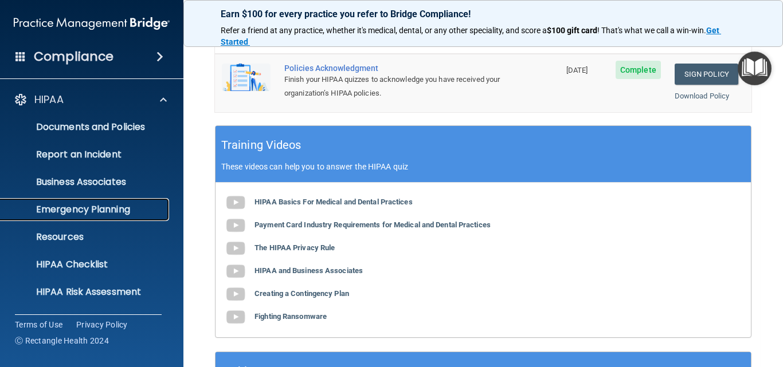
click at [59, 212] on p "Emergency Planning" at bounding box center [85, 209] width 156 height 11
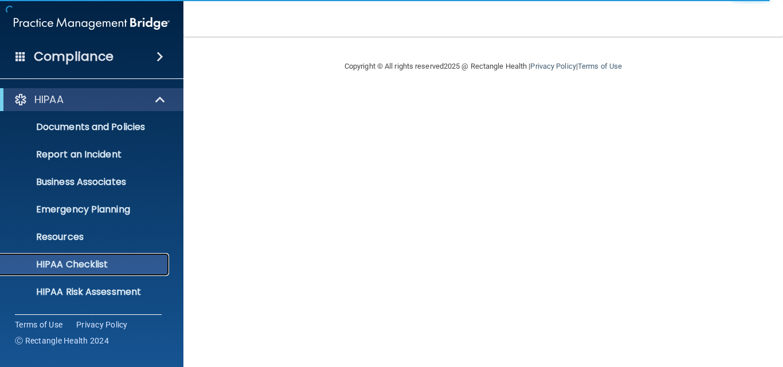
click at [83, 273] on link "HIPAA Checklist" at bounding box center [79, 264] width 181 height 23
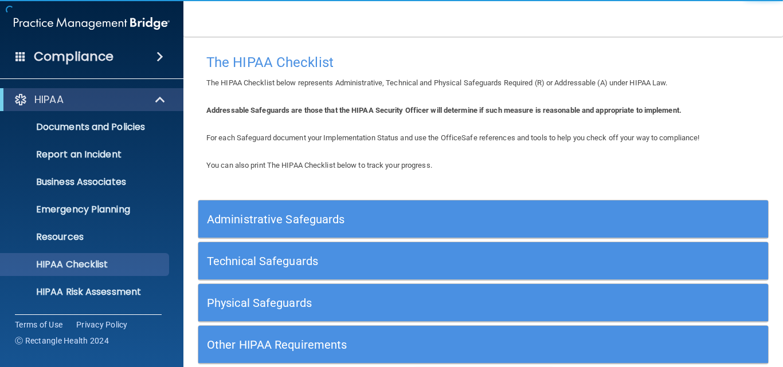
click at [275, 271] on div "Technical Safeguards" at bounding box center [412, 261] width 428 height 26
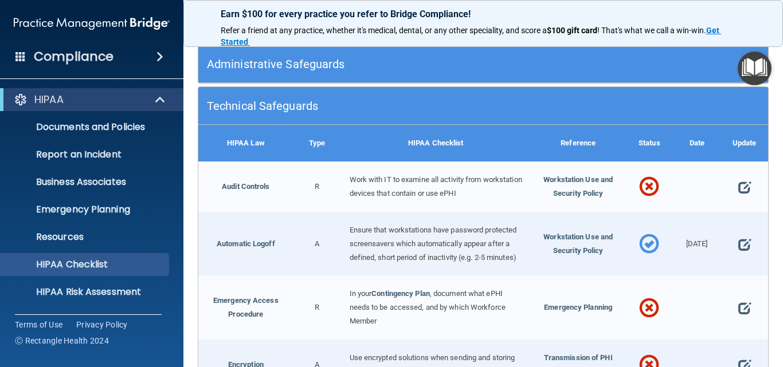
scroll to position [229, 0]
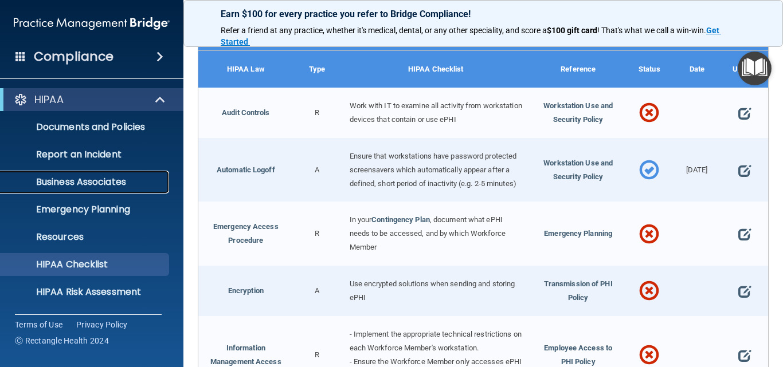
click at [100, 181] on p "Business Associates" at bounding box center [85, 182] width 156 height 11
